Goal: Information Seeking & Learning: Learn about a topic

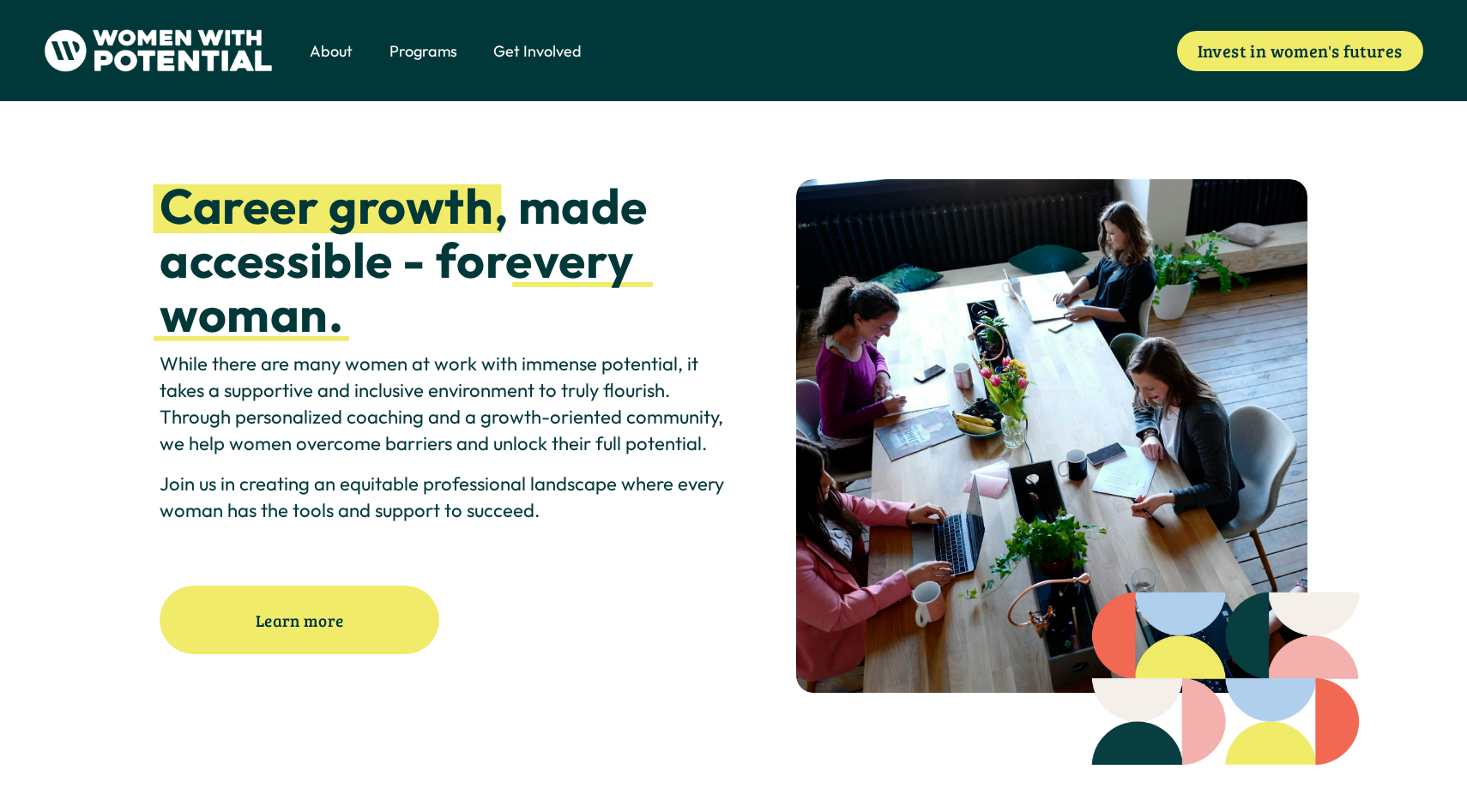
click at [0, 0] on span "1:1 Coaching" at bounding box center [0, 0] width 0 height 0
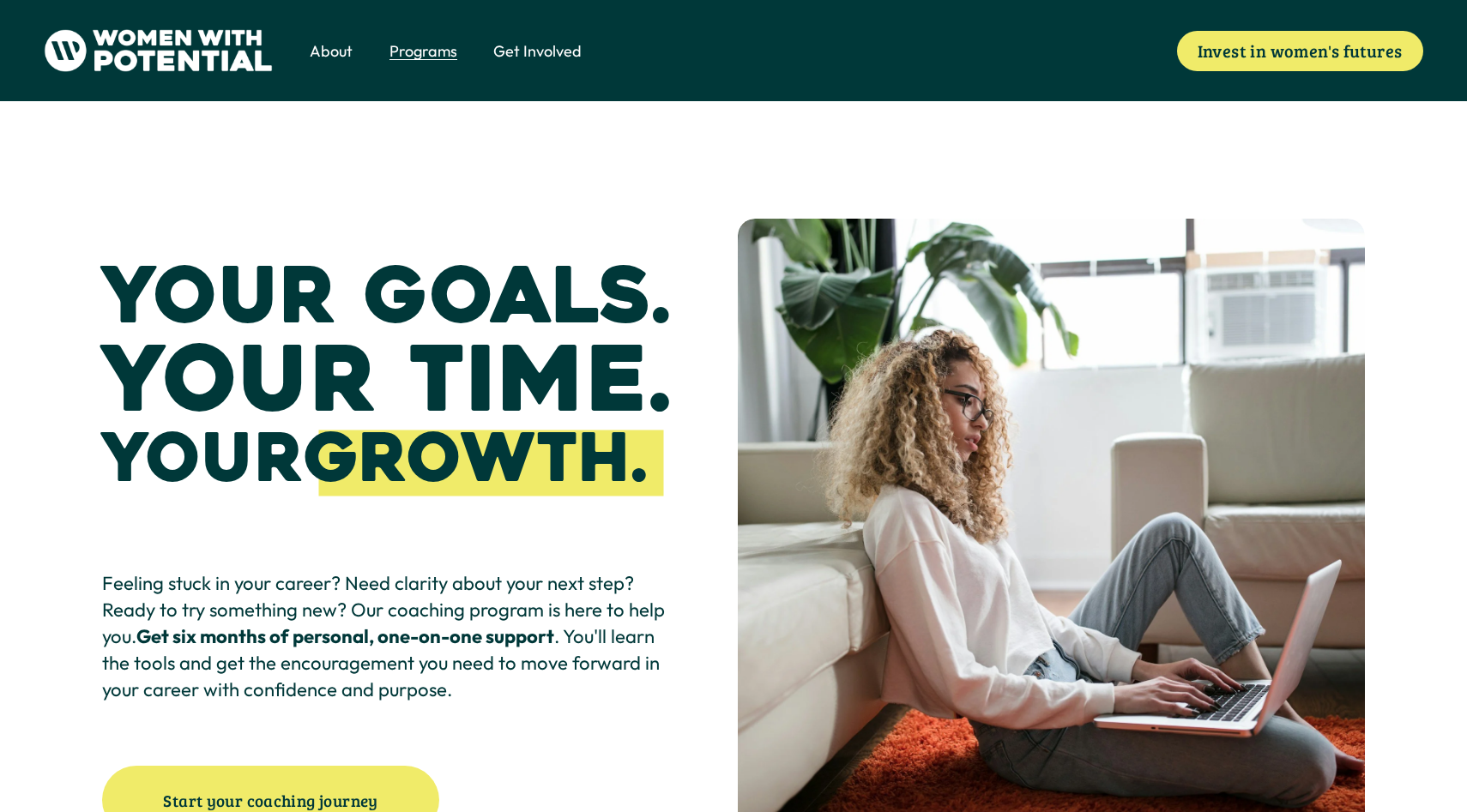
click at [216, 57] on img at bounding box center [158, 51] width 229 height 43
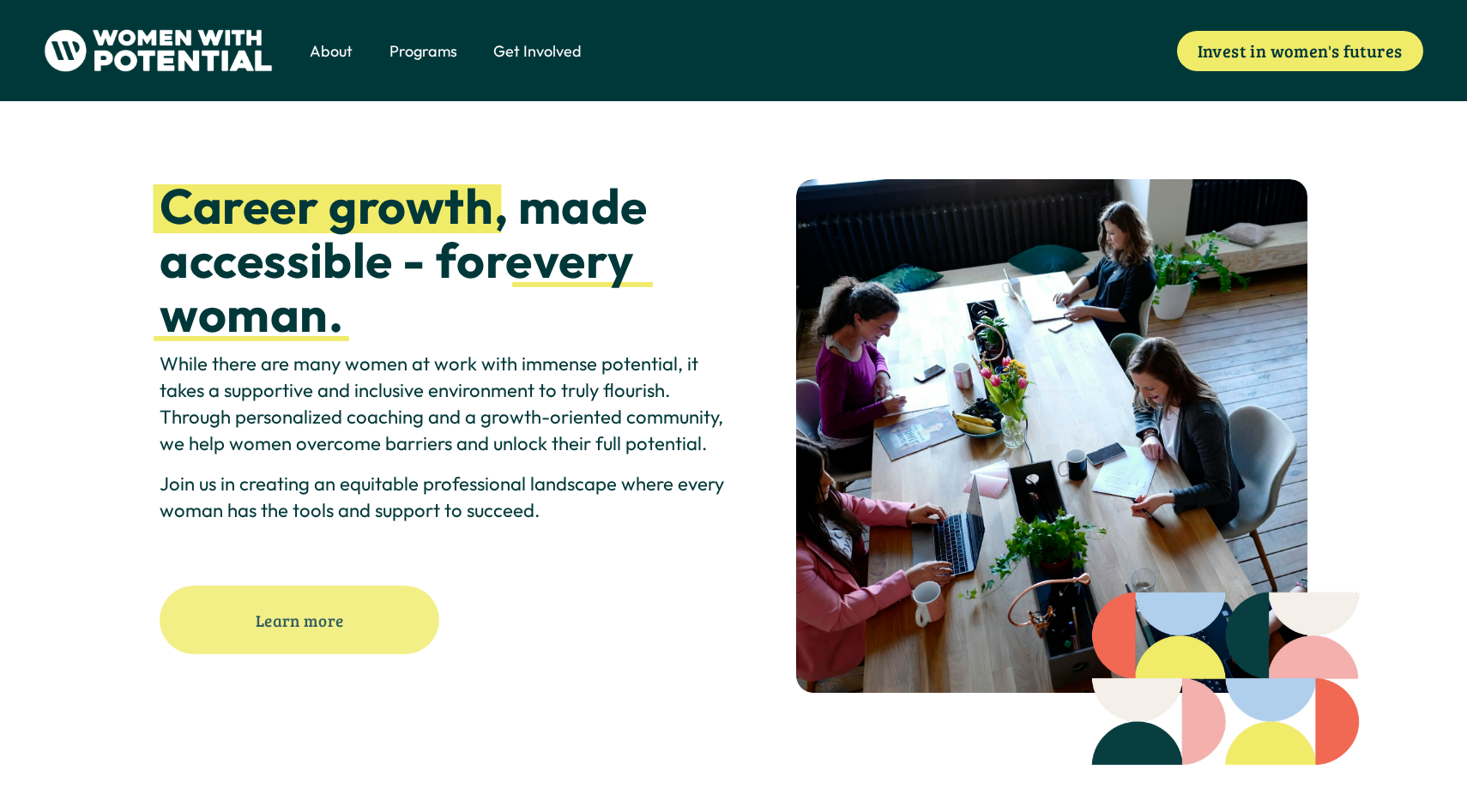
click at [344, 598] on link "Learn more" at bounding box center [299, 620] width 280 height 69
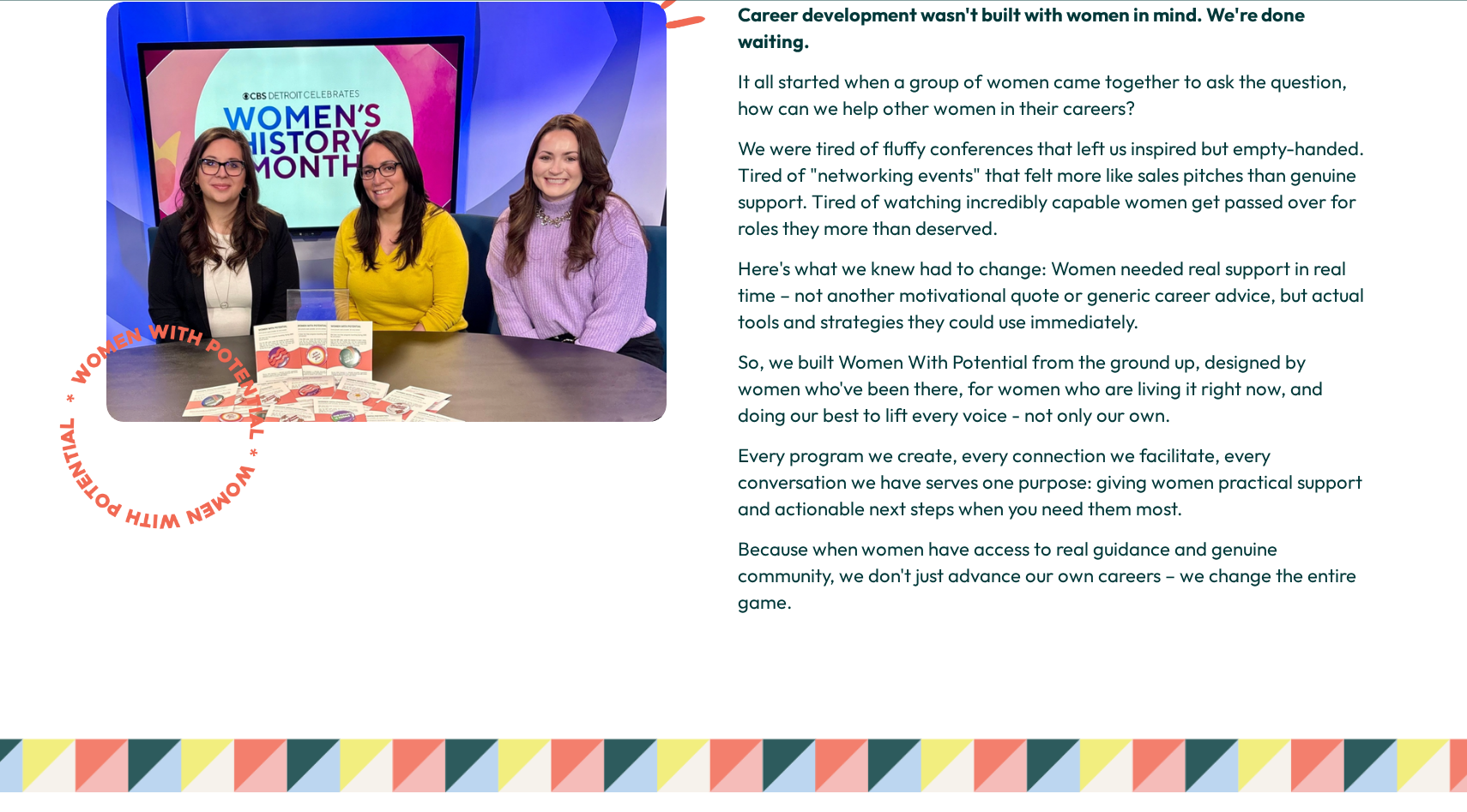
scroll to position [198, 0]
